Goal: Task Accomplishment & Management: Manage account settings

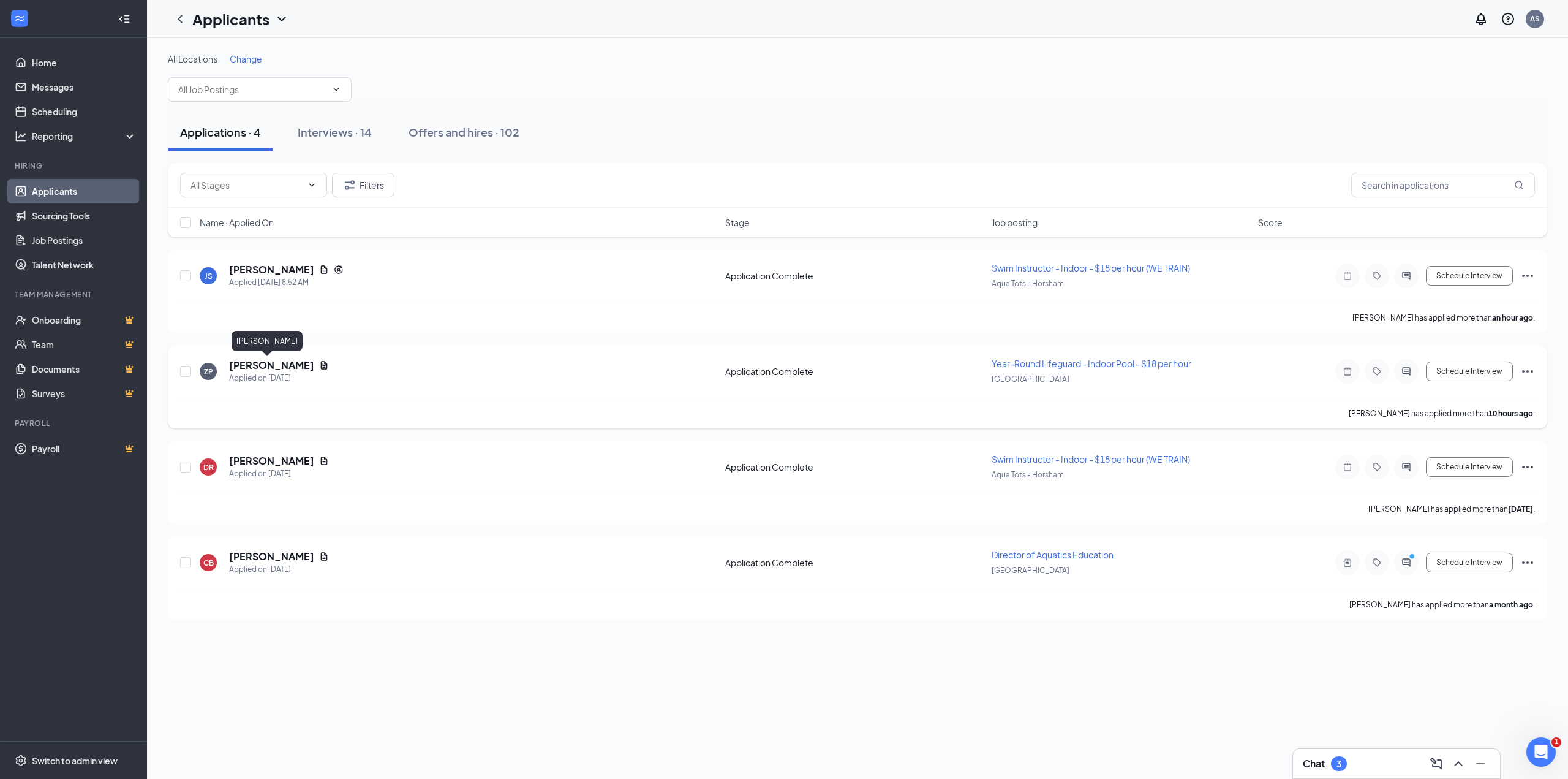
click at [249, 369] on h5 "[PERSON_NAME]" at bounding box center [272, 365] width 85 height 14
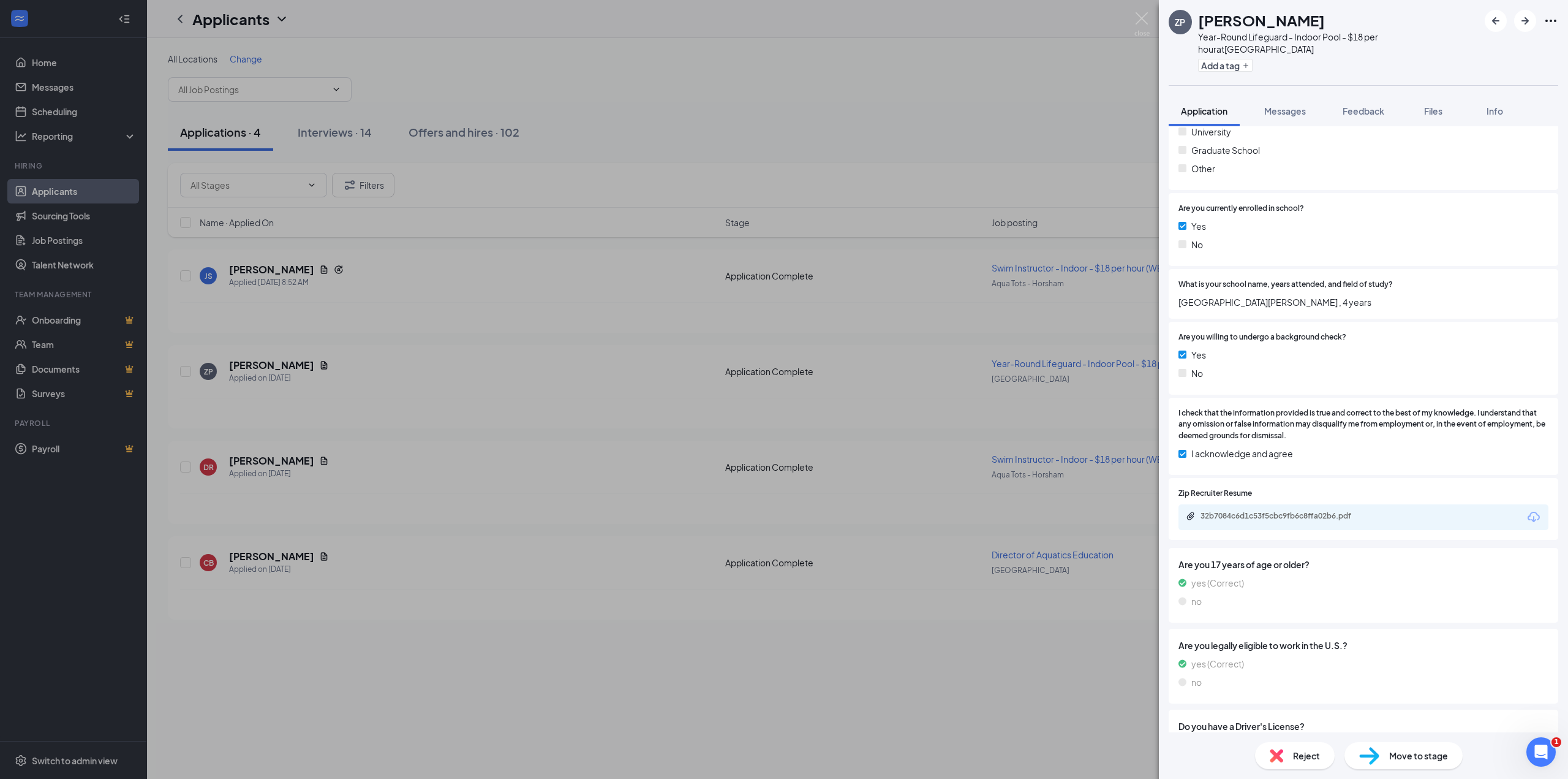
scroll to position [858, 0]
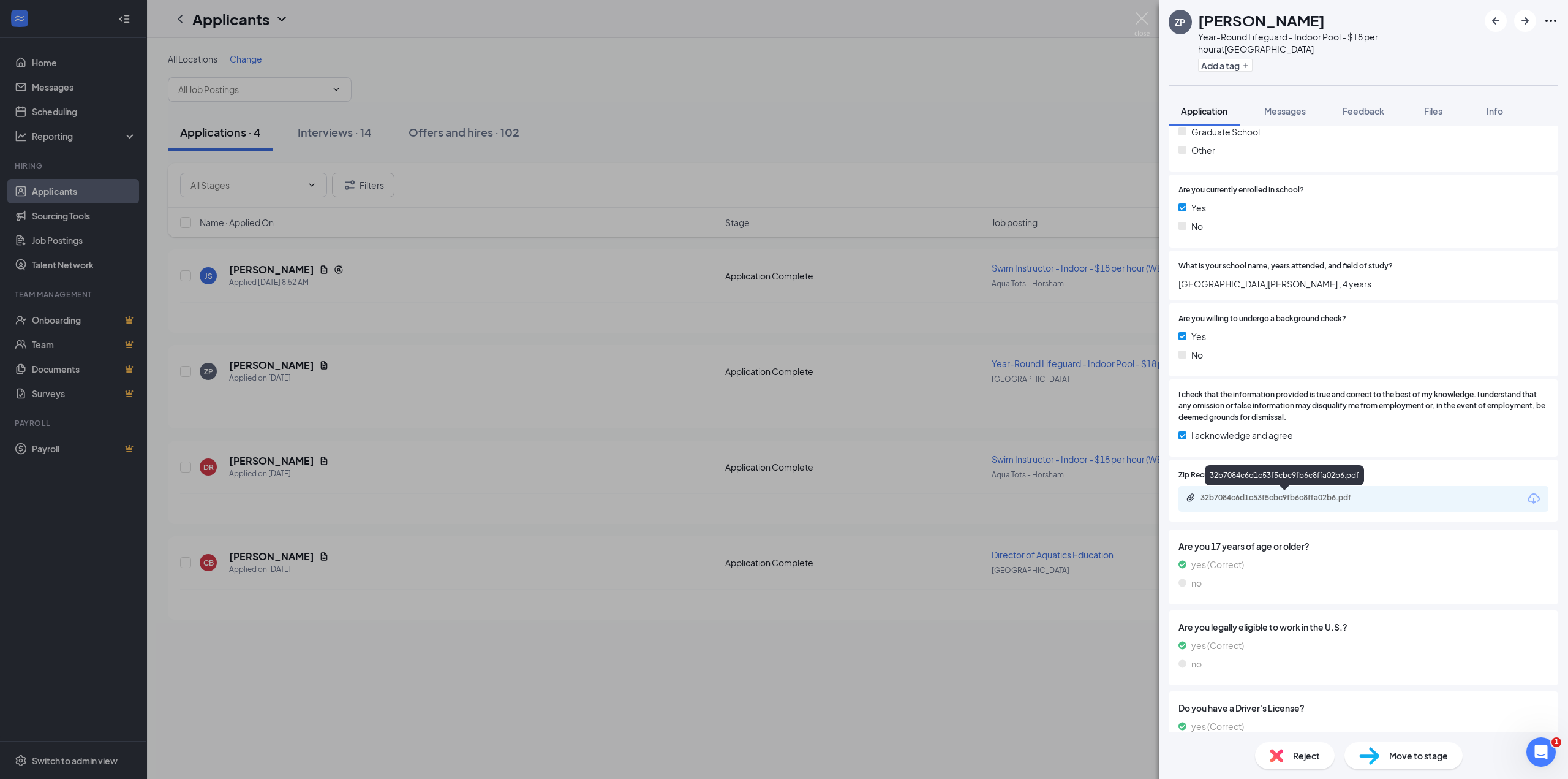
click at [1320, 497] on div "32b7084c6d1c53f5cbc9fb6c8ffa02b6.pdf" at bounding box center [1286, 497] width 171 height 10
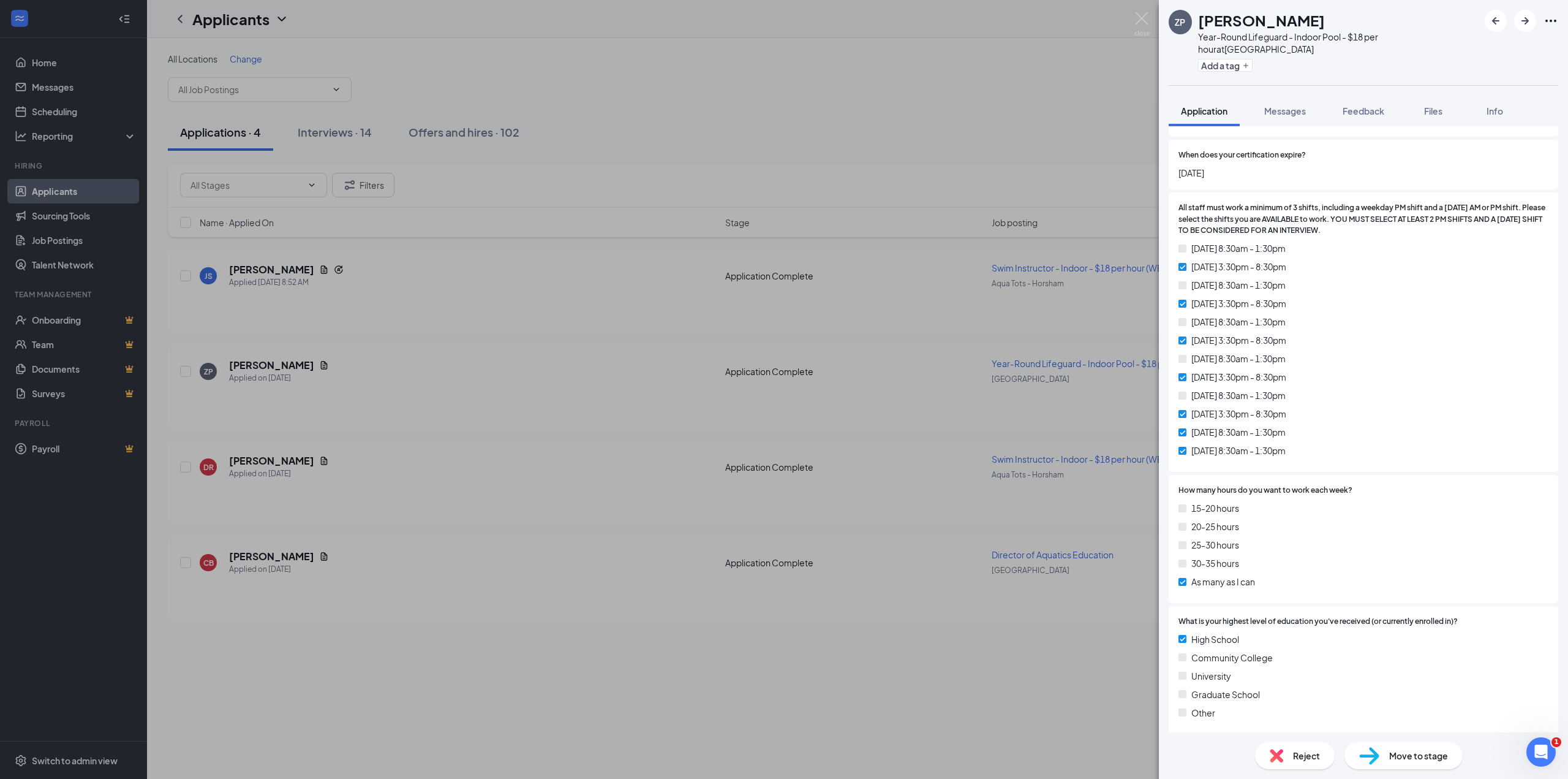
scroll to position [613, 0]
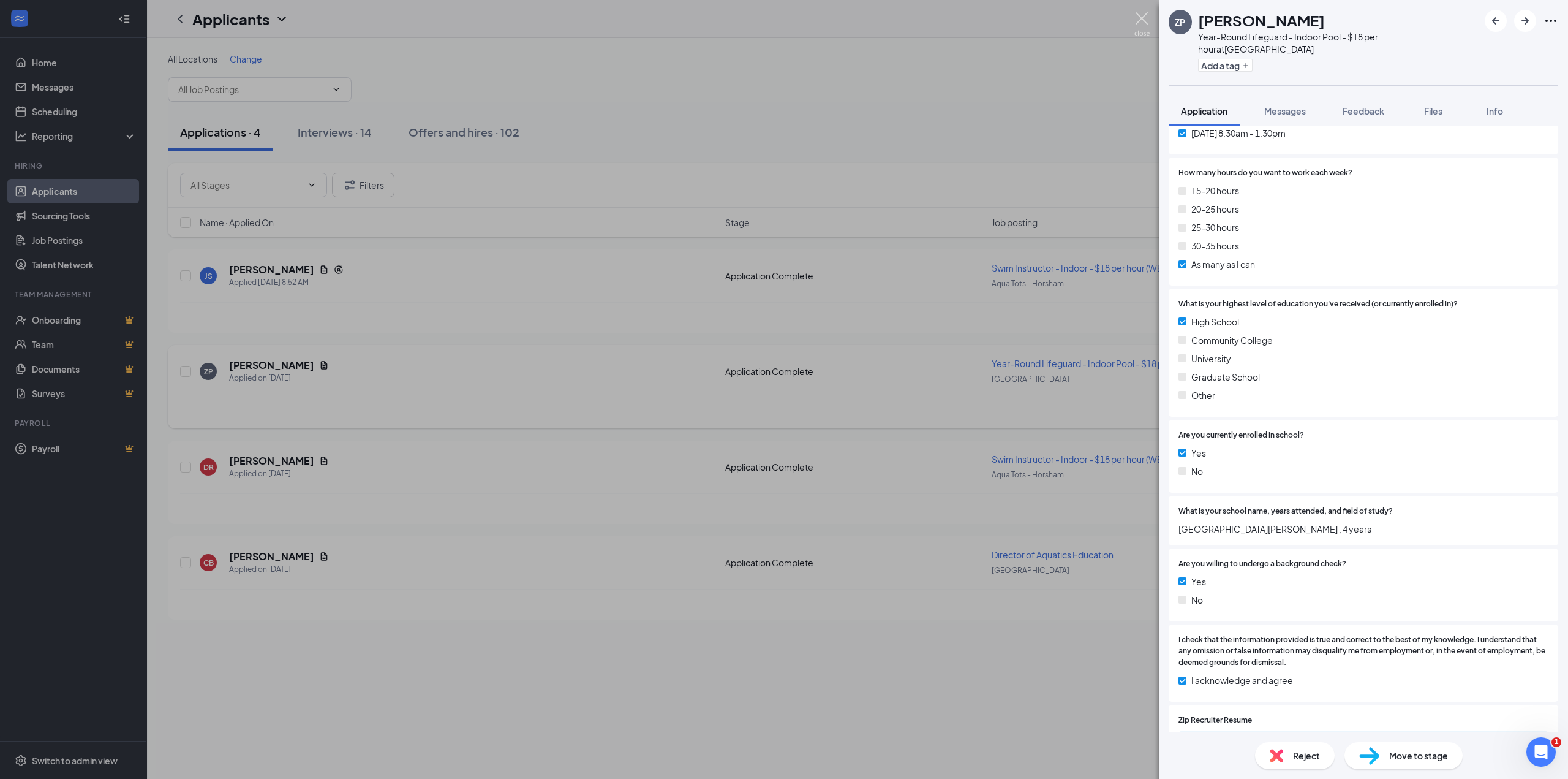
click at [1134, 18] on img at bounding box center [1142, 24] width 15 height 24
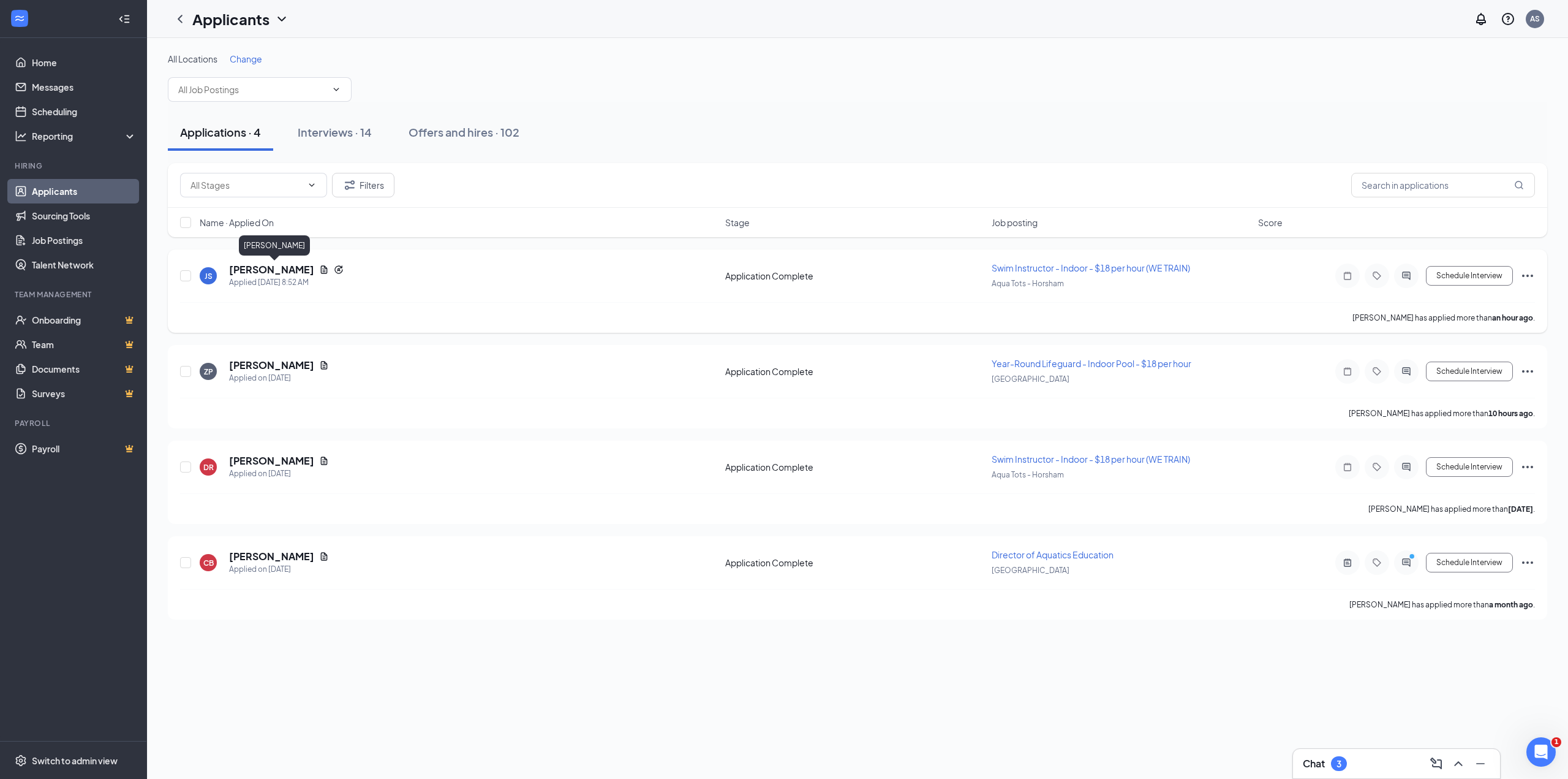
click at [283, 269] on h5 "[PERSON_NAME]" at bounding box center [272, 270] width 85 height 14
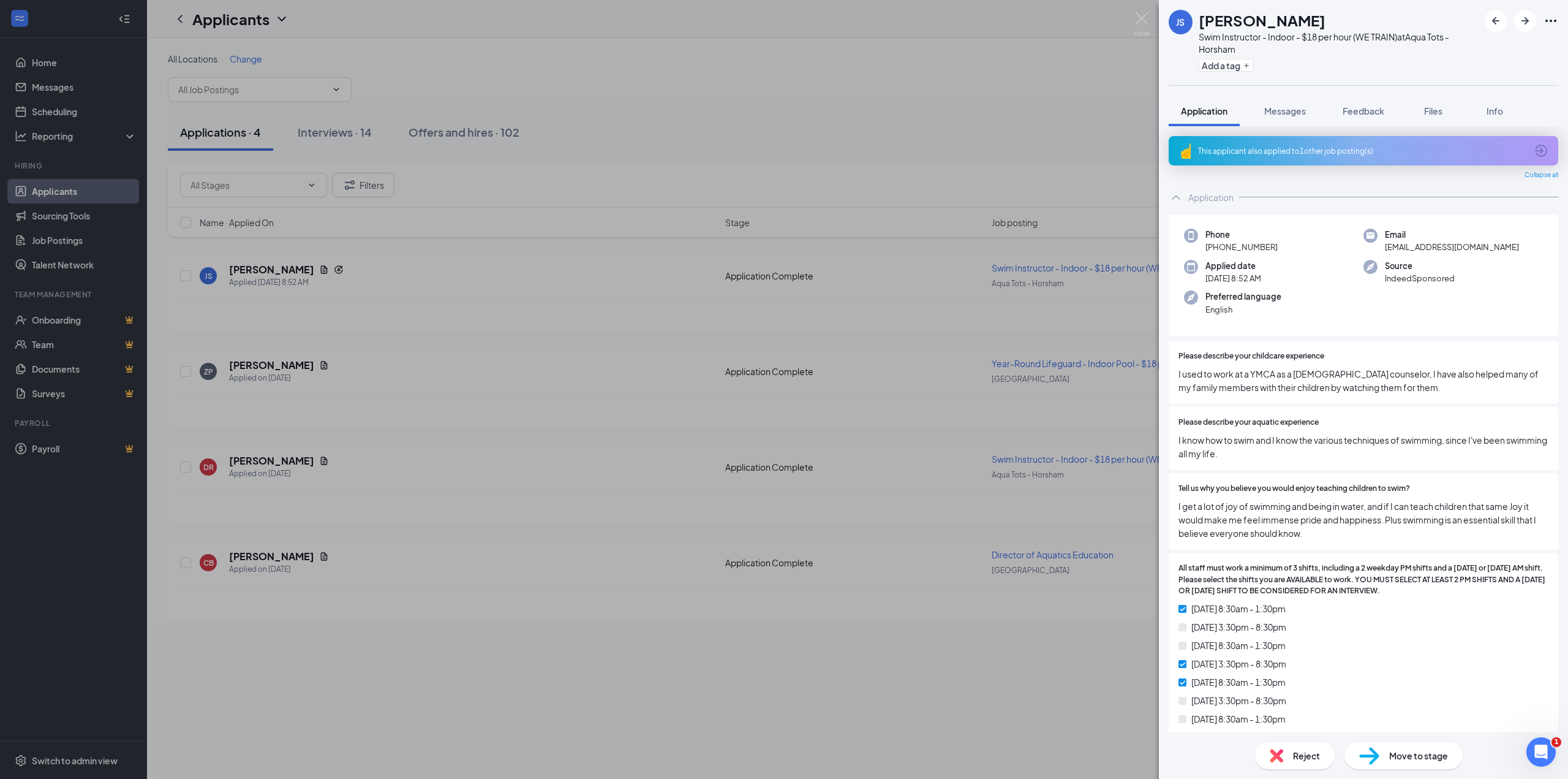
click at [1332, 153] on div "This applicant also applied to 1 other job posting(s)" at bounding box center [1362, 151] width 328 height 11
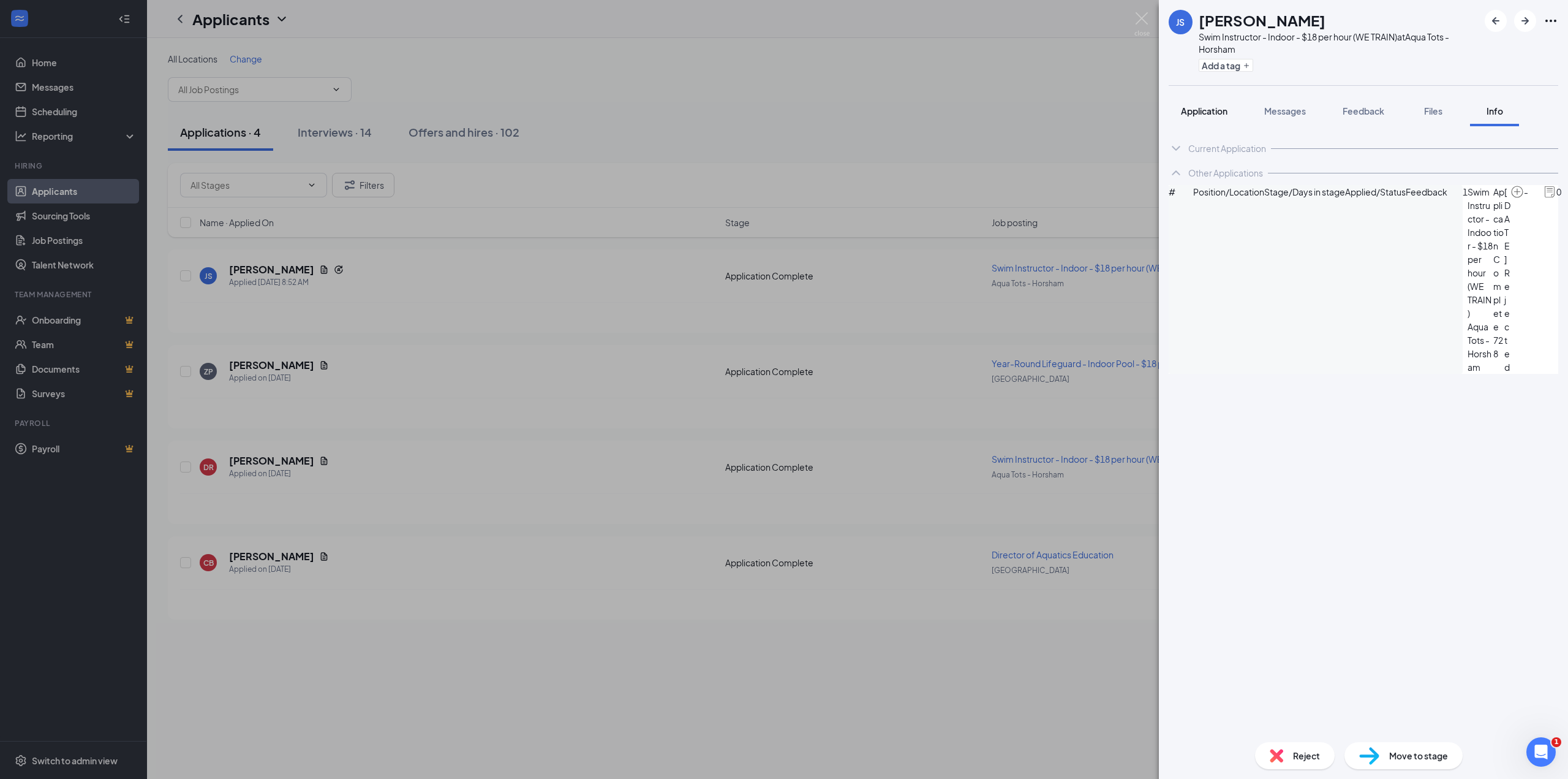
click at [1227, 109] on span "Application" at bounding box center [1204, 111] width 46 height 11
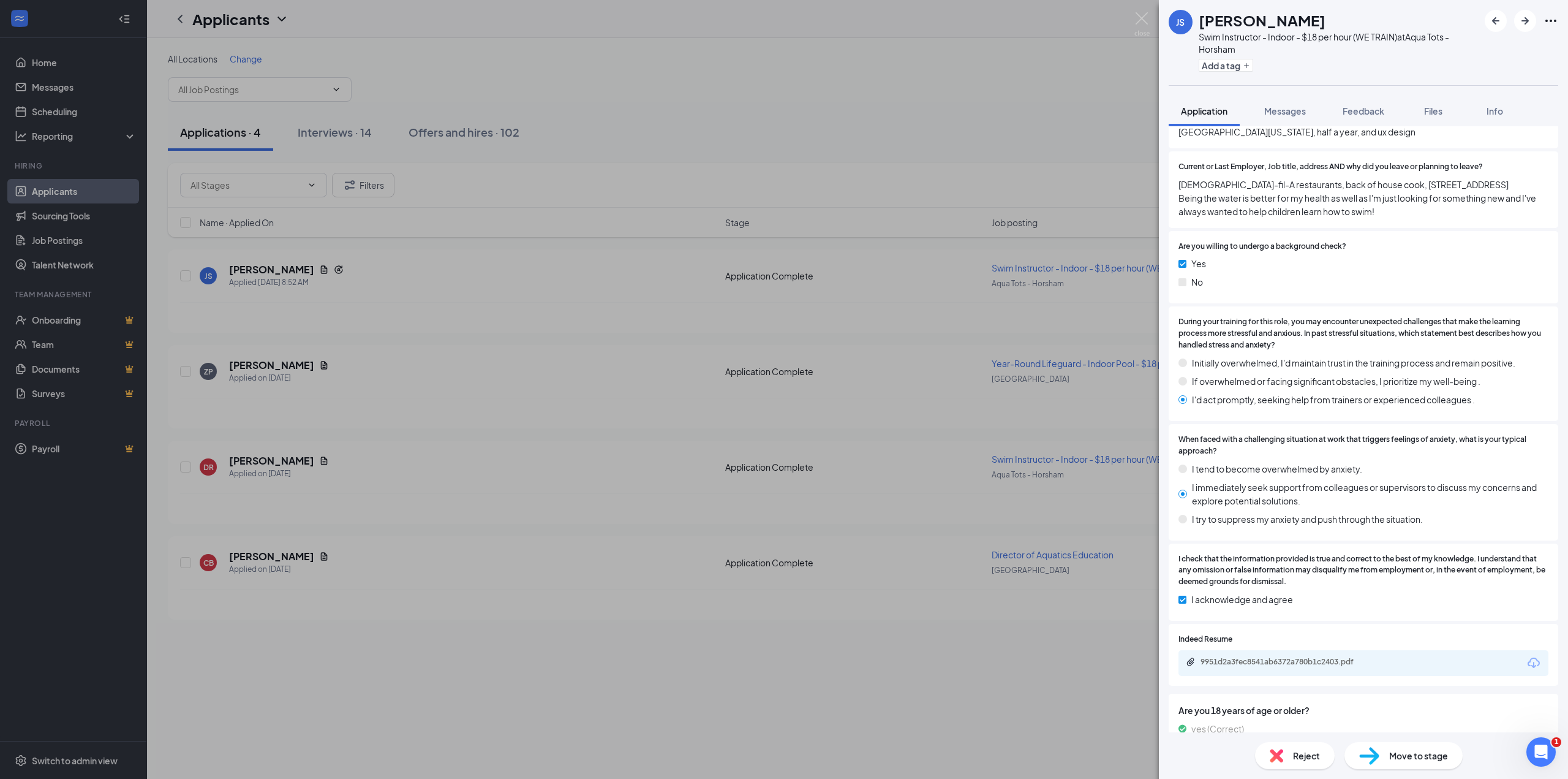
scroll to position [1103, 0]
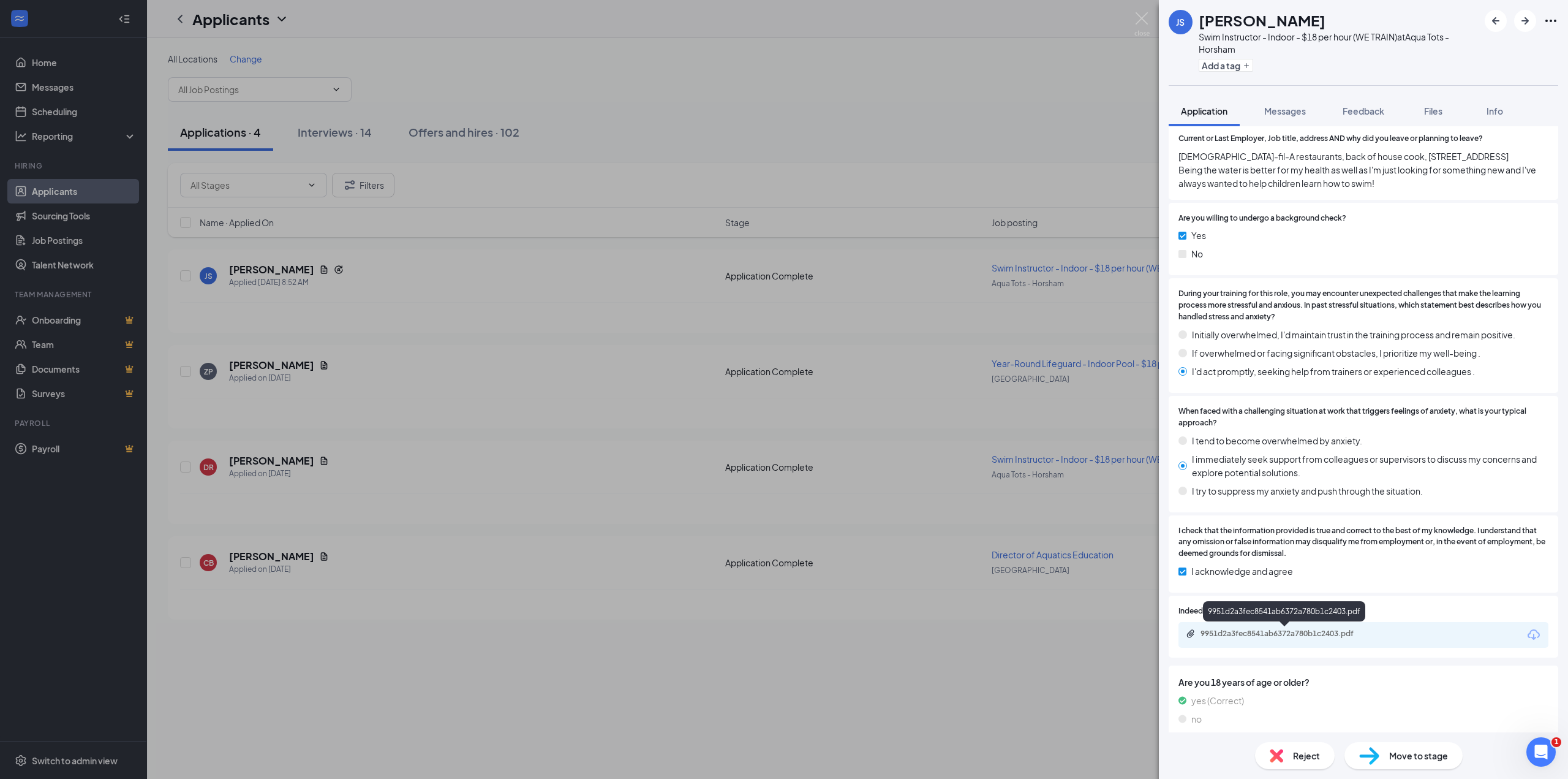
click at [1311, 638] on div "9951d2a3fec8541ab6372a780b1c2403.pdf" at bounding box center [1286, 634] width 171 height 10
click at [1380, 751] on div "Move to stage" at bounding box center [1403, 755] width 118 height 27
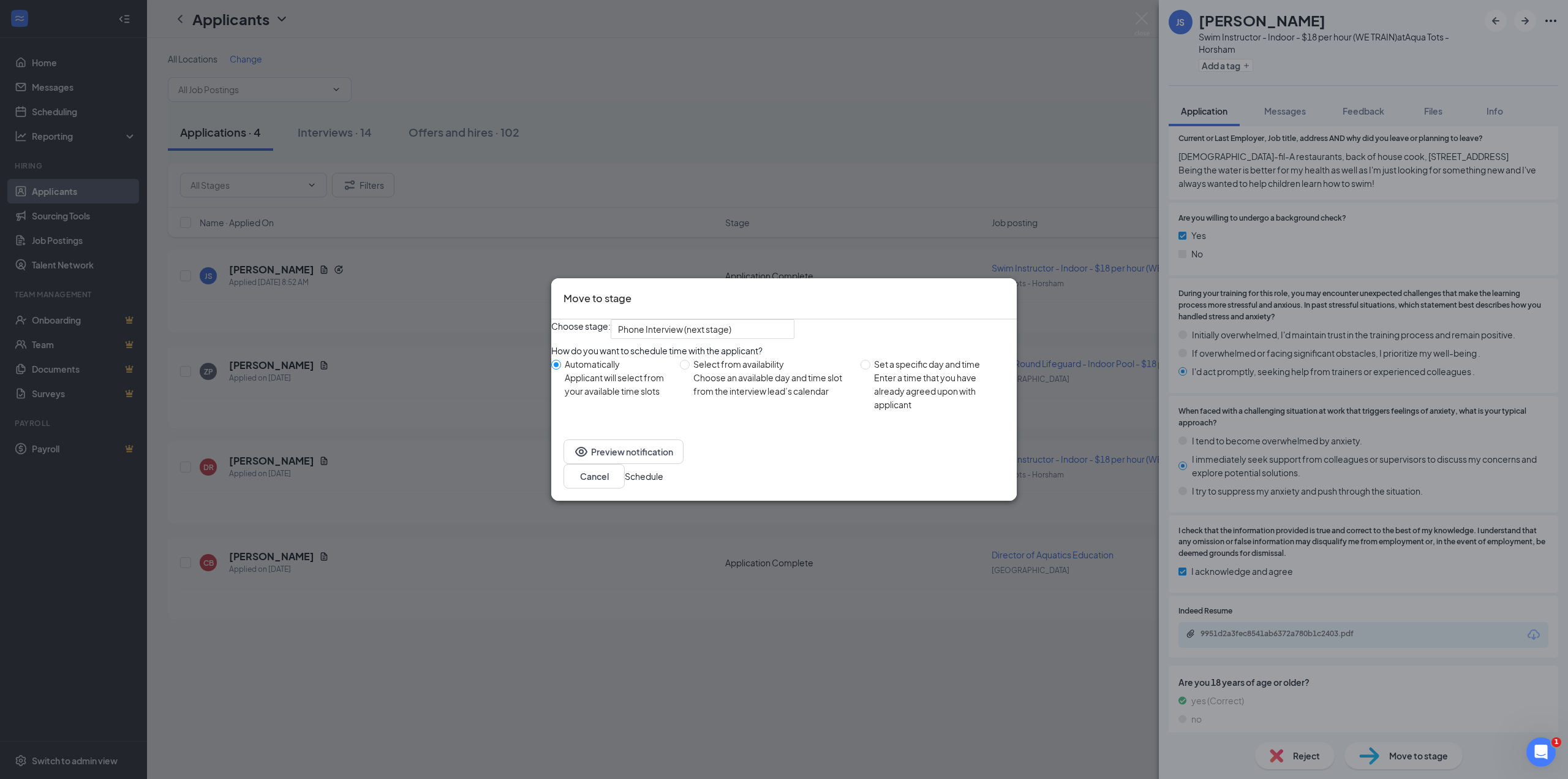
click at [663, 481] on button "Schedule" at bounding box center [644, 476] width 38 height 14
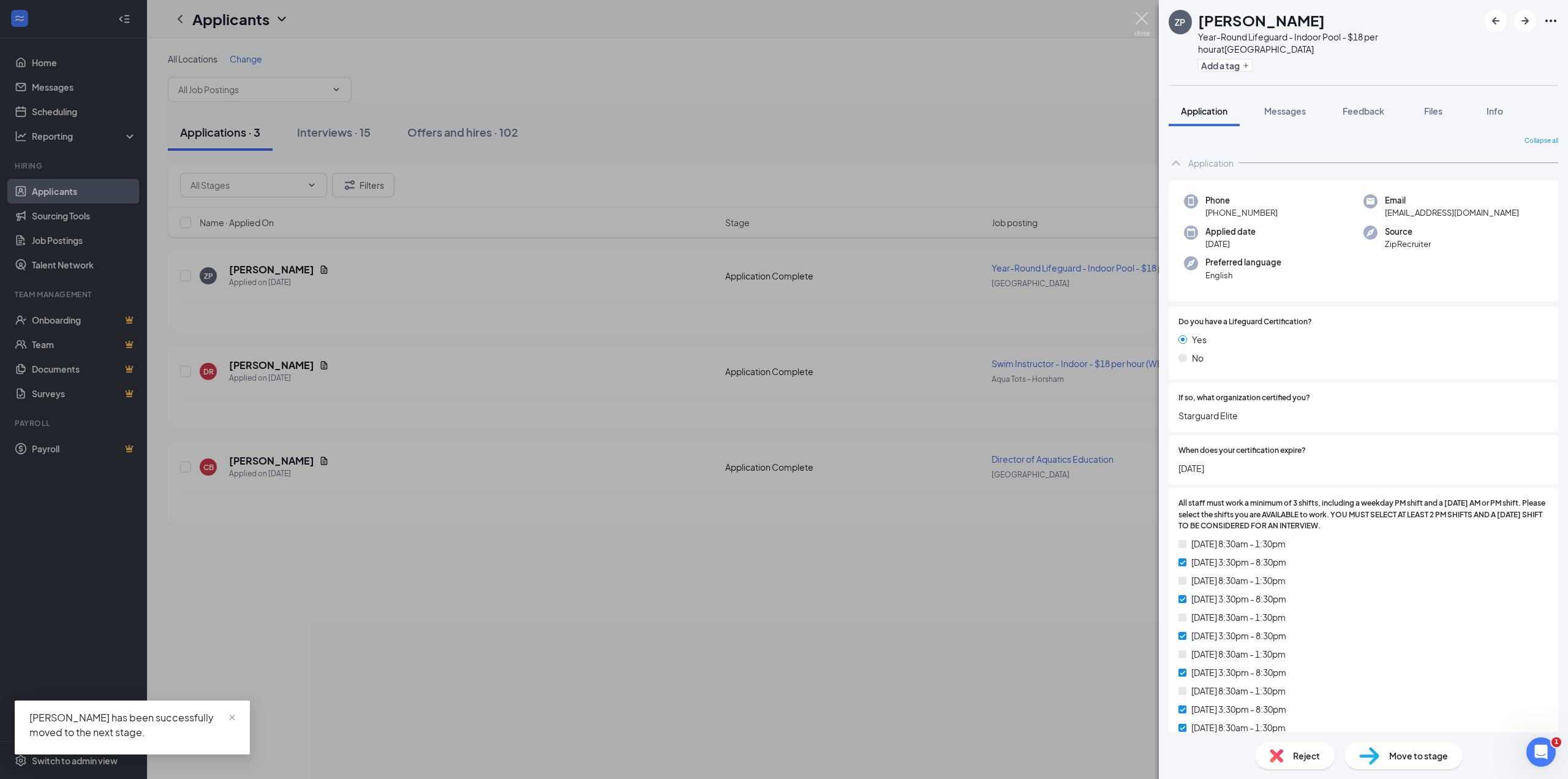
click at [1140, 17] on img at bounding box center [1142, 24] width 15 height 24
